Goal: Information Seeking & Learning: Learn about a topic

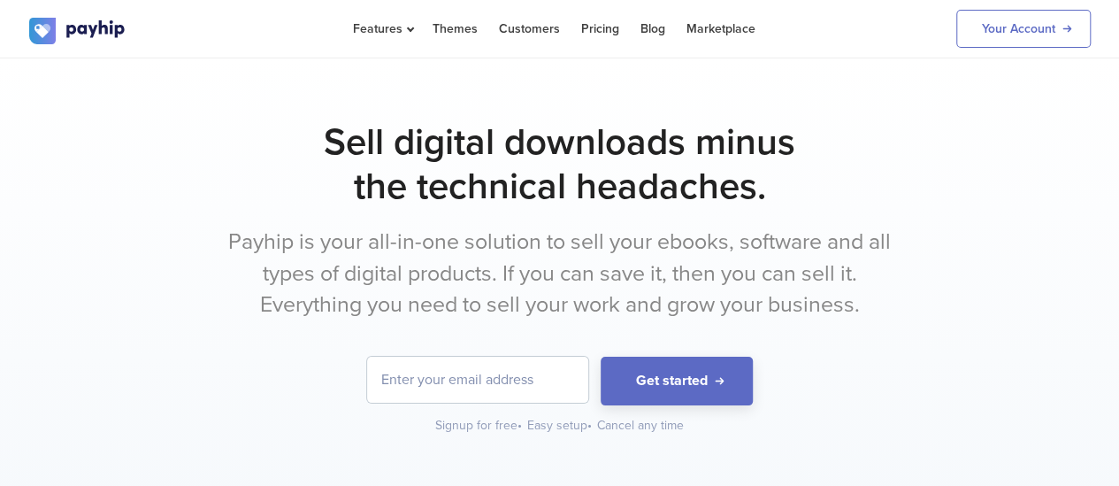
click at [516, 374] on input "email" at bounding box center [477, 379] width 221 height 46
type input "d"
type input "z"
type input "w"
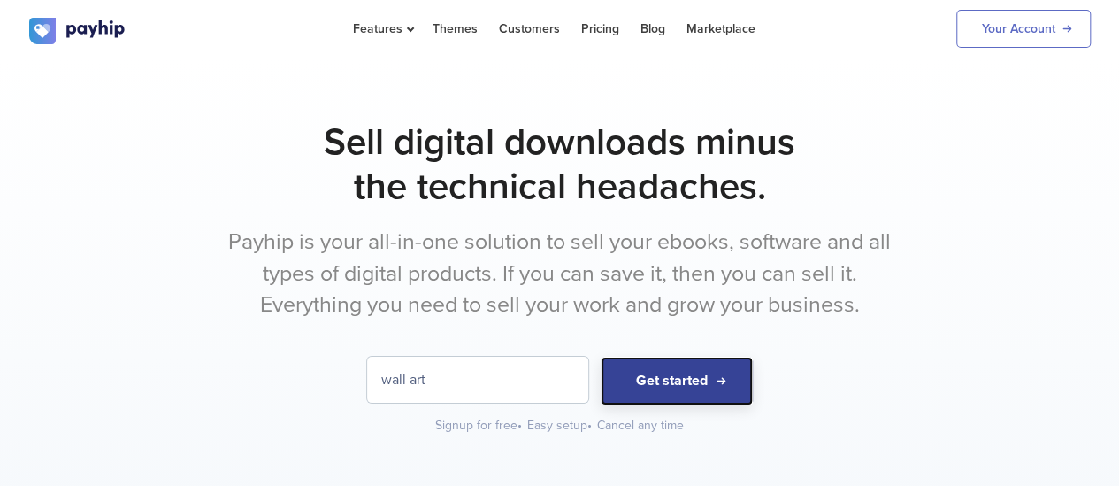
click at [673, 363] on button "Get started" at bounding box center [676, 380] width 152 height 49
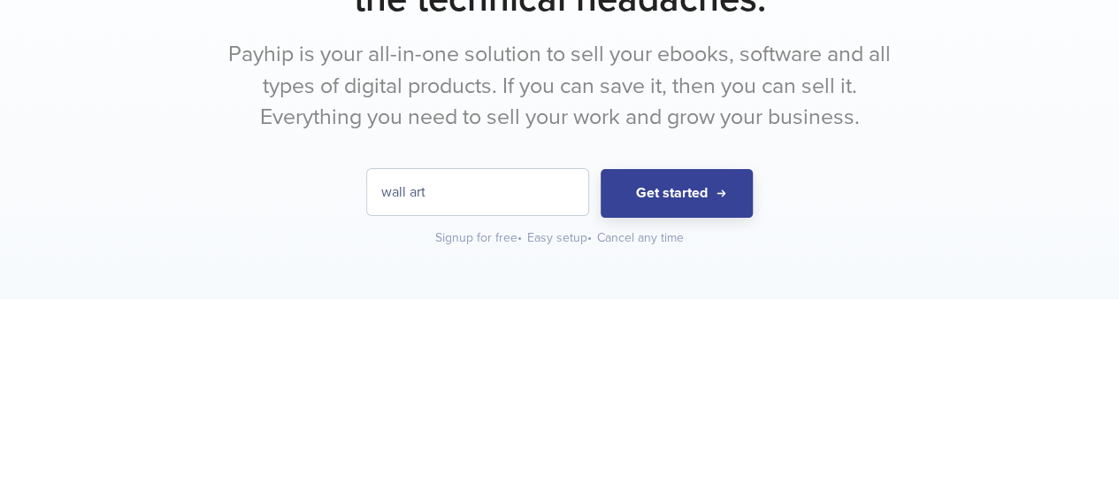
scroll to position [18, 0]
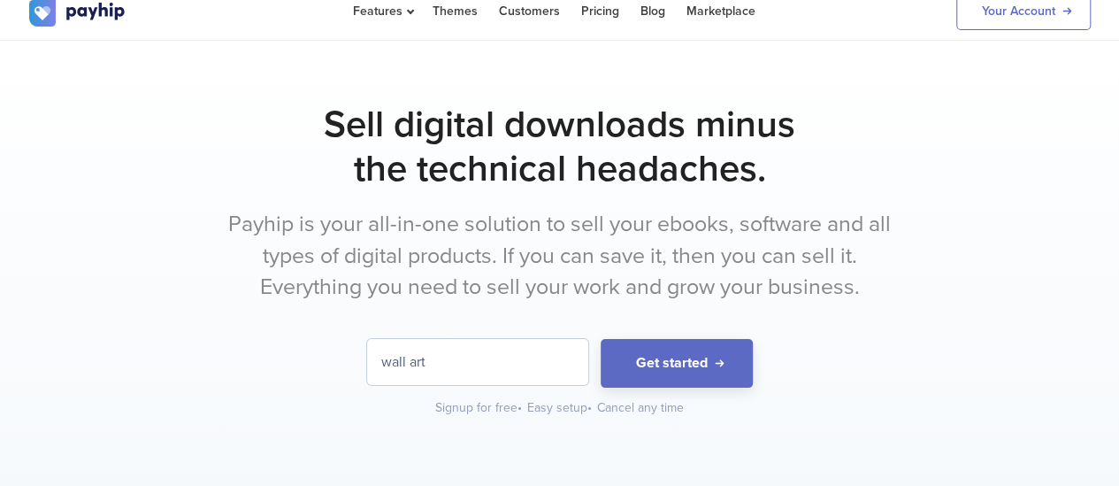
click at [386, 361] on input "wall art" at bounding box center [477, 362] width 221 height 46
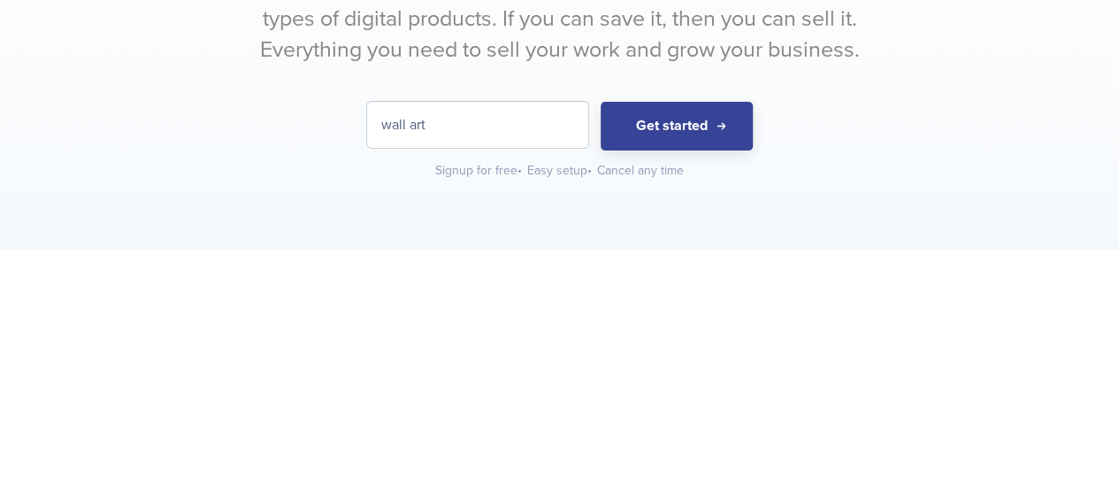
click at [692, 359] on button "Get started" at bounding box center [676, 363] width 152 height 49
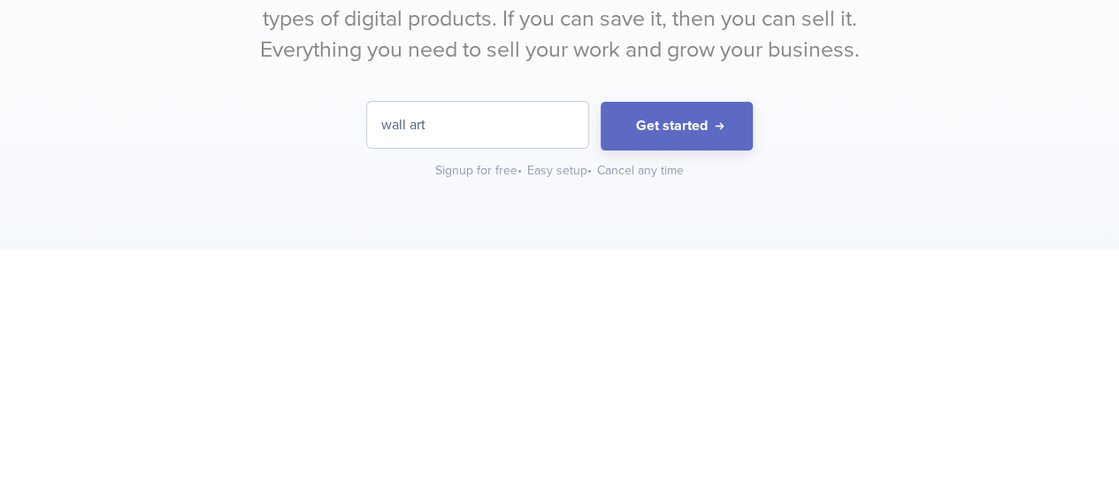
click at [511, 359] on input "wall art" at bounding box center [477, 362] width 221 height 46
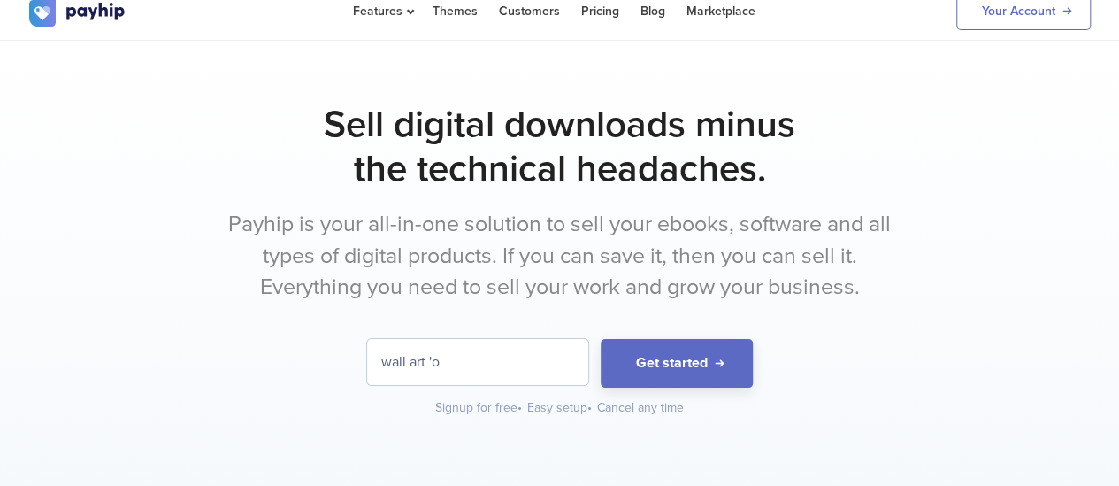
click at [518, 363] on input "wall art 'o" at bounding box center [477, 362] width 221 height 46
click at [503, 357] on input "wall art 'o" at bounding box center [477, 362] width 221 height 46
type input "w"
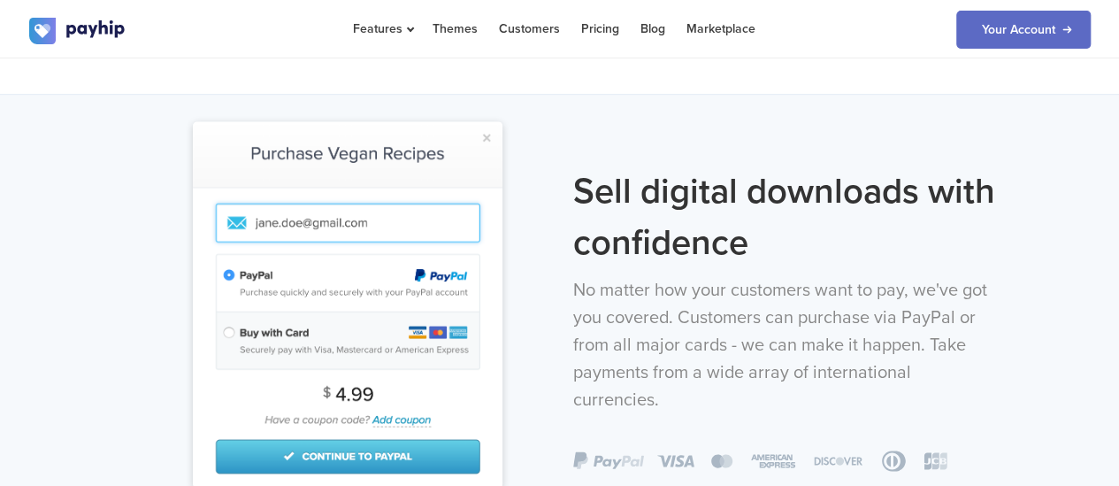
scroll to position [1151, 0]
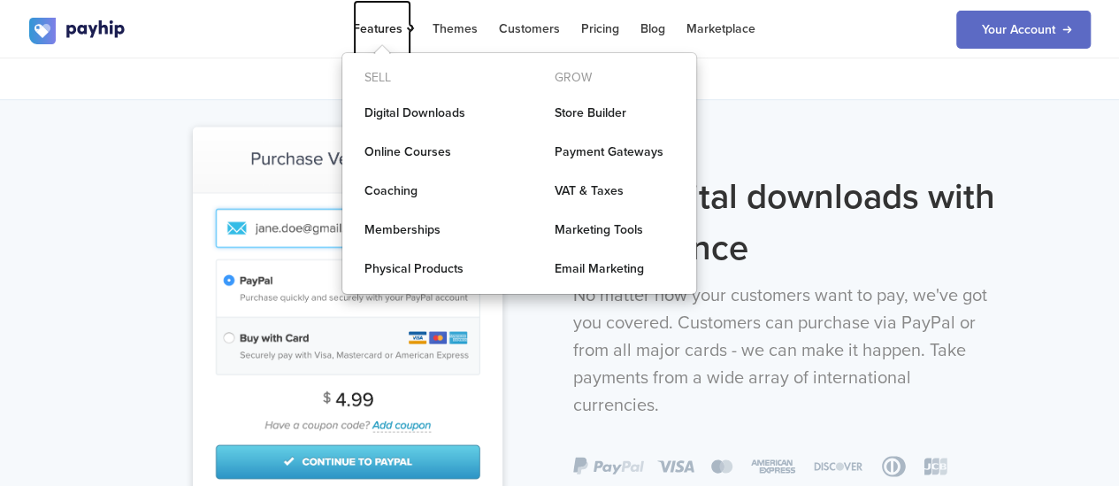
click at [406, 23] on span "Features" at bounding box center [382, 28] width 58 height 15
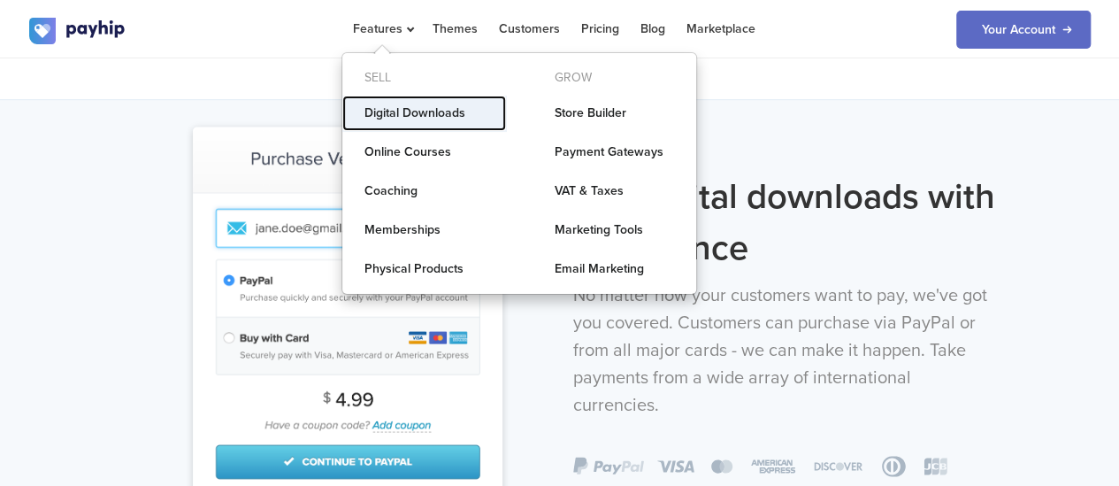
click at [393, 110] on link "Digital Downloads" at bounding box center [424, 113] width 164 height 35
